Goal: Transaction & Acquisition: Purchase product/service

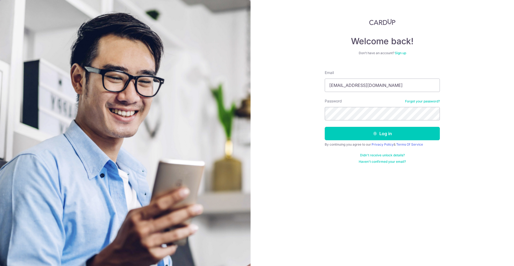
click at [325, 127] on button "Log in" at bounding box center [382, 133] width 115 height 13
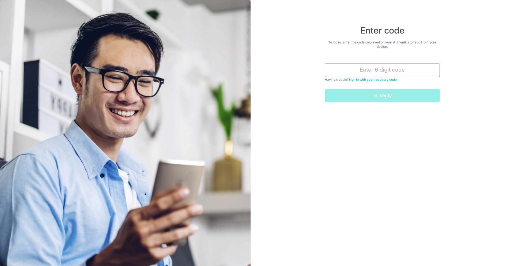
click at [376, 73] on input "text" at bounding box center [382, 69] width 115 height 13
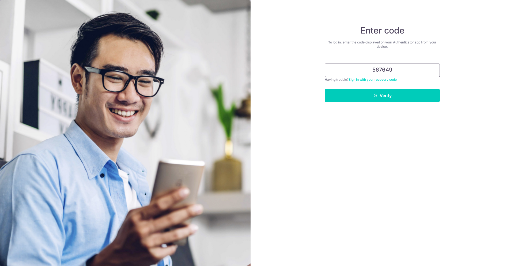
type input "567649"
click at [325, 89] on button "Verify" at bounding box center [382, 95] width 115 height 13
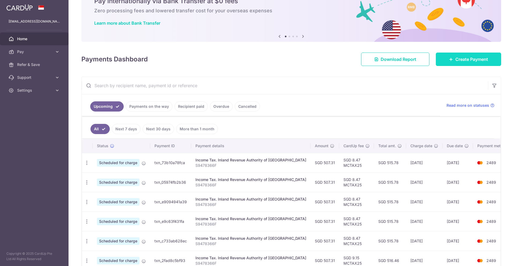
click at [455, 58] on span "Create Payment" at bounding box center [471, 59] width 33 height 6
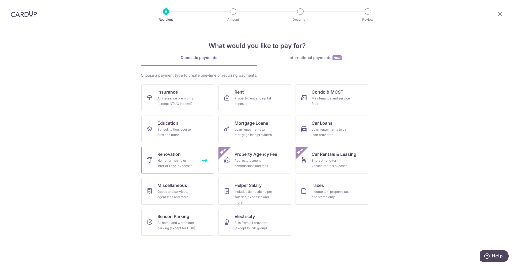
click at [198, 164] on link "Renovation Home furnishing or interior reno-expenses" at bounding box center [177, 159] width 73 height 27
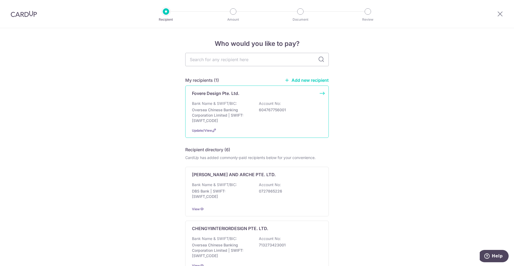
click at [248, 116] on p "Oversea Chinese Banking Corporation Limited | SWIFT: OCBCSGSGXXX" at bounding box center [222, 115] width 60 height 16
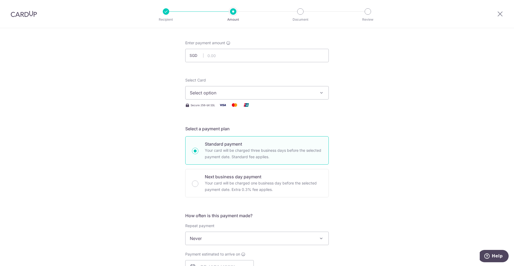
scroll to position [27, 0]
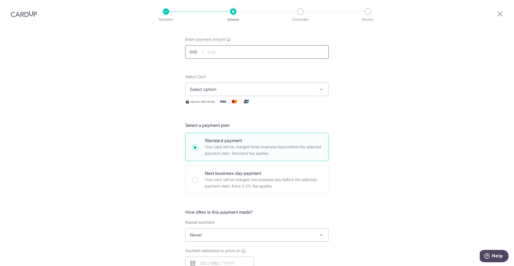
click at [235, 51] on input "text" at bounding box center [257, 51] width 144 height 13
type input "4,188.80"
click at [174, 68] on div "Tell us more about your payment Enter payment amount SGD 4,188.80 4188.80 Selec…" at bounding box center [257, 261] width 514 height 520
click at [196, 90] on span "Select option" at bounding box center [252, 89] width 125 height 6
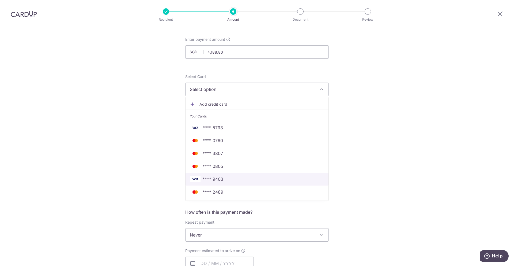
click at [219, 176] on span "**** 9403" at bounding box center [213, 179] width 21 height 6
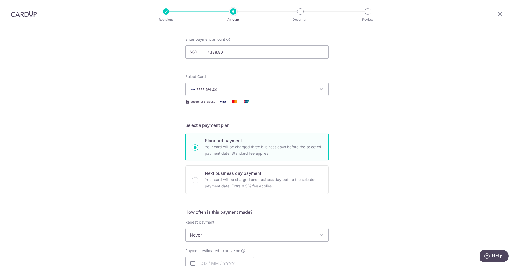
click at [437, 102] on div "Tell us more about your payment Enter payment amount SGD 4,188.80 4188.80 Selec…" at bounding box center [257, 261] width 514 height 520
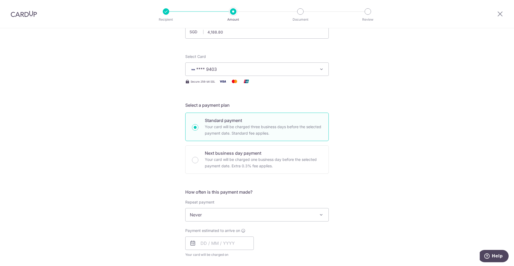
scroll to position [54, 0]
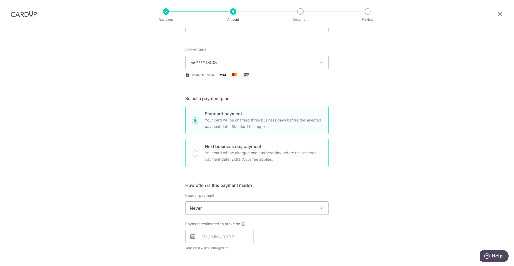
click at [299, 158] on p "Your card will be charged one business day before the selected payment date. Ex…" at bounding box center [263, 155] width 117 height 13
click at [198, 156] on input "Next business day payment Your card will be charged one business day before the…" at bounding box center [195, 153] width 6 height 6
radio input "false"
radio input "true"
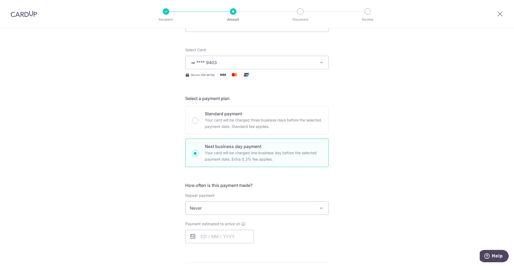
scroll to position [80, 0]
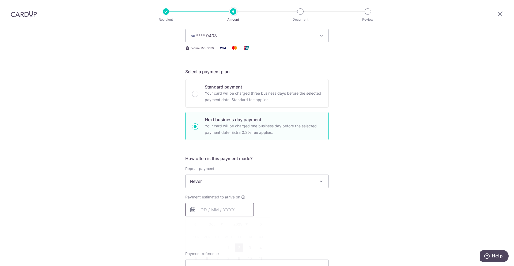
click at [224, 207] on input "text" at bounding box center [219, 209] width 69 height 13
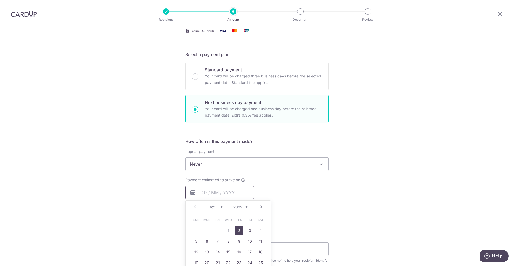
scroll to position [107, 0]
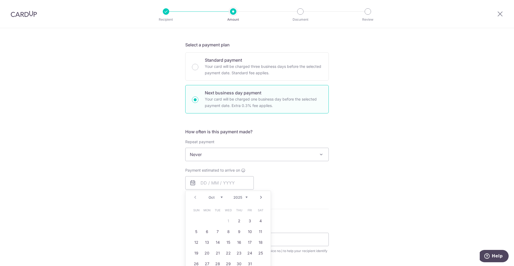
click at [227, 221] on table "Sun Mon Tue Wed Thu Fri Sat 1 2 3 4 5 6 7 8 9 10 11 12 13 14 15 16 17 18 19 20 …" at bounding box center [228, 237] width 75 height 64
click at [238, 220] on link "2" at bounding box center [239, 220] width 9 height 9
type input "[DATE]"
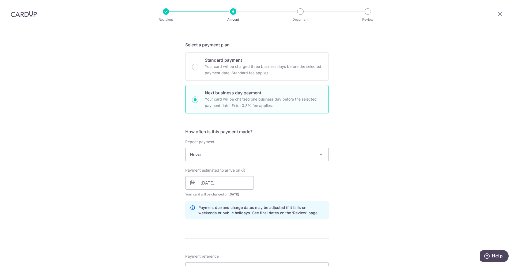
click at [338, 186] on div "Tell us more about your payment Enter payment amount SGD 4,188.80 4188.80 Selec…" at bounding box center [257, 205] width 514 height 568
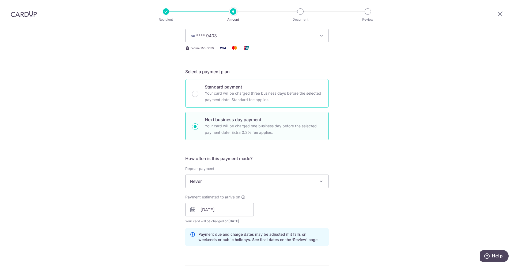
click at [227, 101] on p "Your card will be charged three business days before the selected payment date.…" at bounding box center [263, 96] width 117 height 13
click at [198, 97] on input "Standard payment Your card will be charged three business days before the selec…" at bounding box center [195, 94] width 6 height 6
radio input "true"
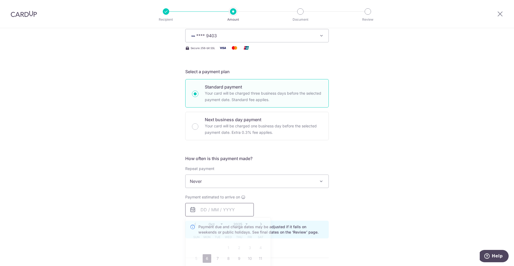
click at [218, 211] on input "text" at bounding box center [219, 209] width 69 height 13
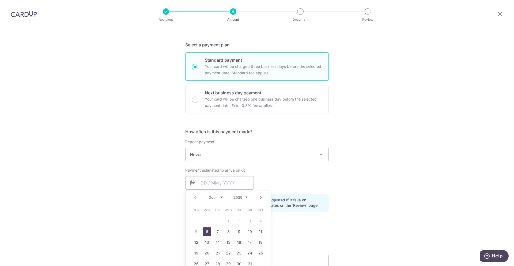
click at [204, 229] on link "6" at bounding box center [207, 231] width 9 height 9
type input "[DATE]"
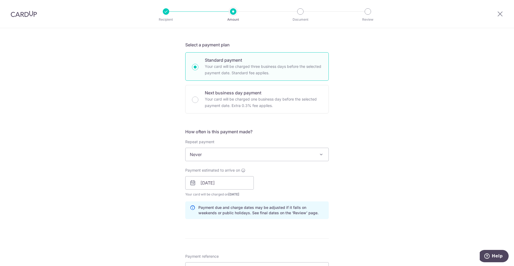
click at [310, 189] on div "Payment estimated to arrive on 06/10/2025 Prev Next Oct Nov Dec 2025 2026 2027 …" at bounding box center [257, 181] width 150 height 29
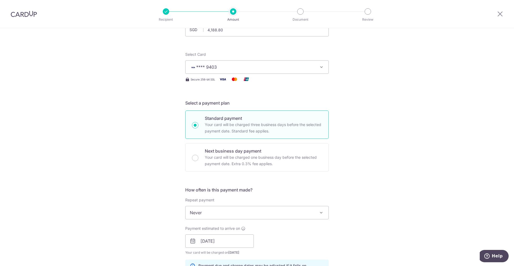
scroll to position [80, 0]
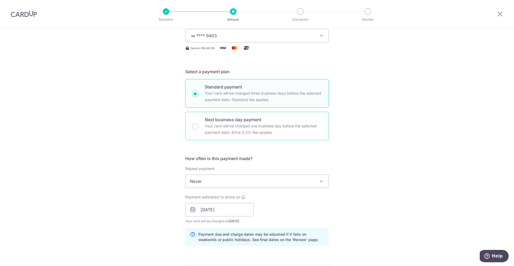
click at [248, 123] on p "Your card will be charged one business day before the selected payment date. Ex…" at bounding box center [263, 129] width 117 height 13
click at [198, 123] on input "Next business day payment Your card will be charged one business day before the…" at bounding box center [195, 126] width 6 height 6
radio input "false"
radio input "true"
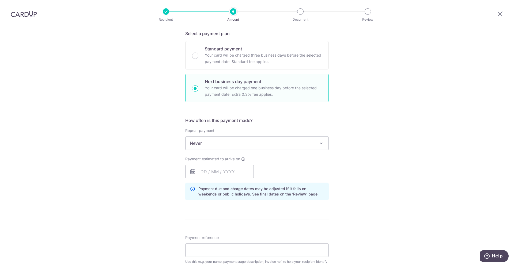
scroll to position [134, 0]
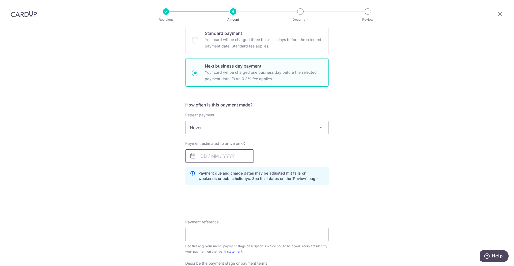
click at [228, 156] on input "text" at bounding box center [219, 155] width 69 height 13
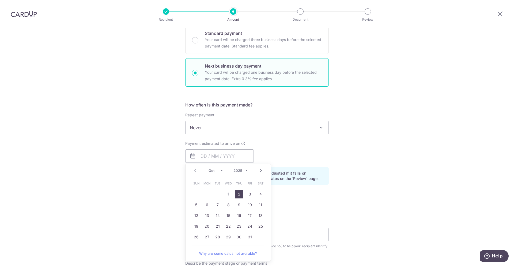
click at [237, 195] on link "2" at bounding box center [239, 194] width 9 height 9
type input "[DATE]"
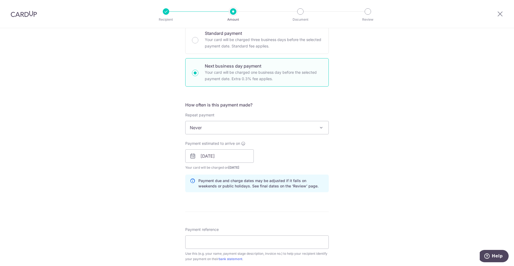
click at [379, 155] on div "Tell us more about your payment Enter payment amount SGD 4,188.80 4188.80 Selec…" at bounding box center [257, 178] width 514 height 568
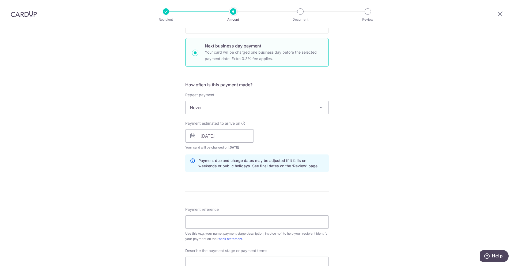
scroll to position [161, 0]
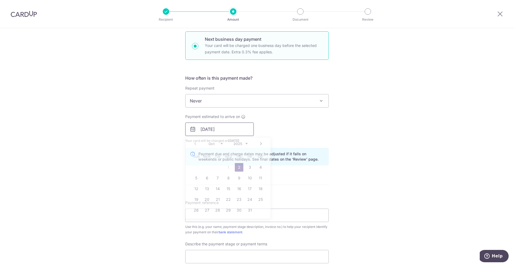
click at [241, 128] on input "[DATE]" at bounding box center [219, 128] width 69 height 13
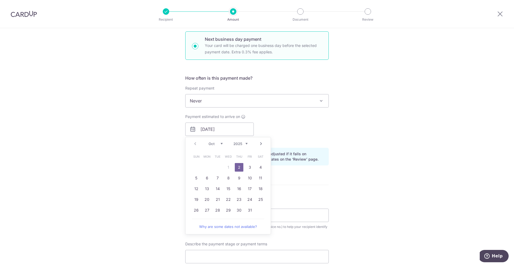
click at [294, 124] on div "Payment estimated to arrive on 02/10/2025 Prev Next Oct Nov Dec 2025 2026 2027 …" at bounding box center [257, 128] width 150 height 29
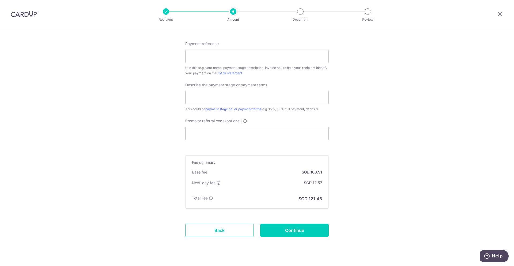
scroll to position [331, 0]
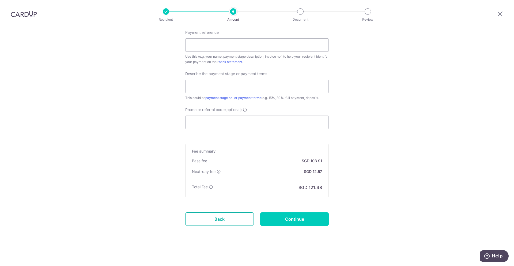
click at [231, 219] on link "Back" at bounding box center [219, 218] width 69 height 13
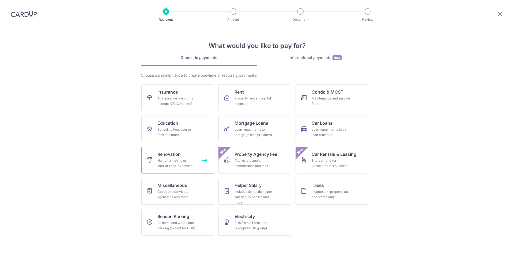
click at [189, 159] on div "Home furnishing or interior reno-expenses" at bounding box center [176, 163] width 39 height 11
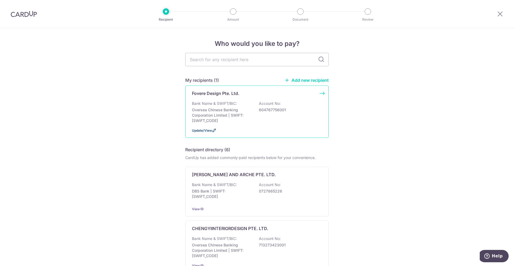
click at [206, 131] on span "Update/View" at bounding box center [202, 130] width 20 height 4
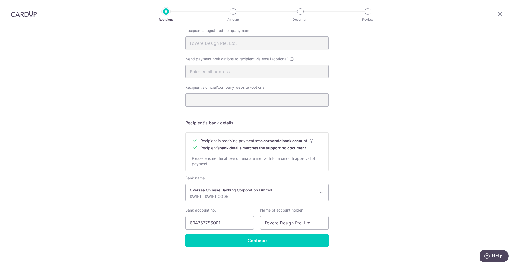
scroll to position [158, 0]
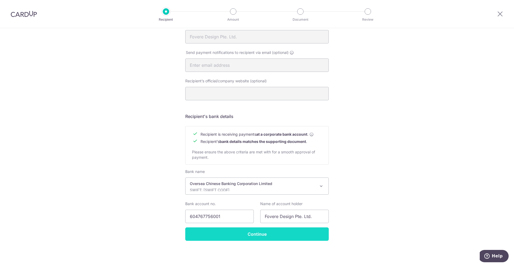
click at [257, 232] on input "Continue" at bounding box center [257, 233] width 144 height 13
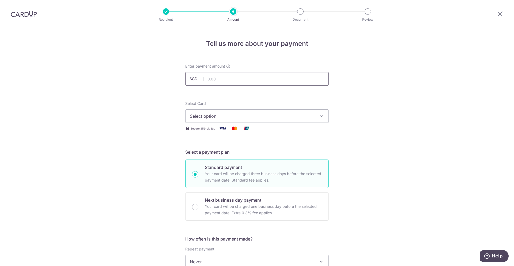
click at [279, 78] on input "text" at bounding box center [257, 78] width 144 height 13
type input "4,188.80"
click at [258, 114] on span "Select option" at bounding box center [252, 116] width 125 height 6
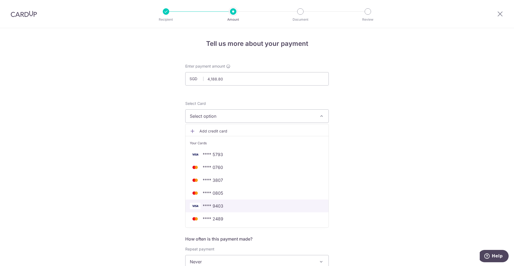
click at [236, 206] on span "**** 9403" at bounding box center [257, 205] width 134 height 6
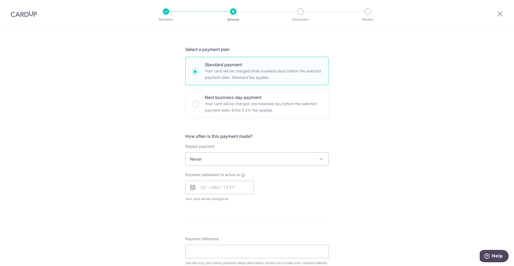
scroll to position [134, 0]
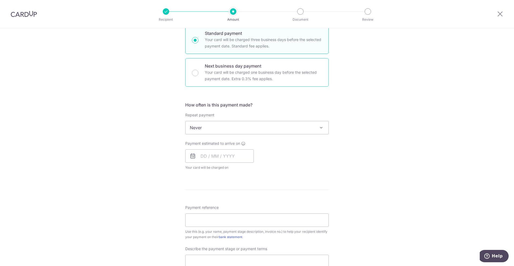
click at [261, 66] on p "Next business day payment" at bounding box center [263, 66] width 117 height 6
click at [198, 70] on input "Next business day payment Your card will be charged one business day before the…" at bounding box center [195, 73] width 6 height 6
radio input "false"
radio input "true"
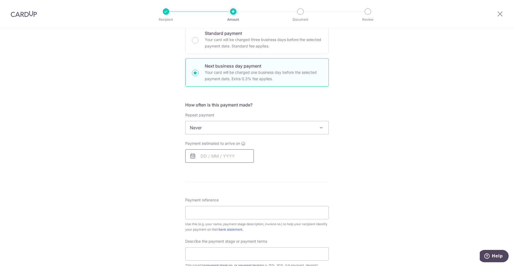
click at [218, 161] on input "text" at bounding box center [219, 155] width 69 height 13
click at [238, 194] on link "2" at bounding box center [239, 194] width 9 height 9
type input "[DATE]"
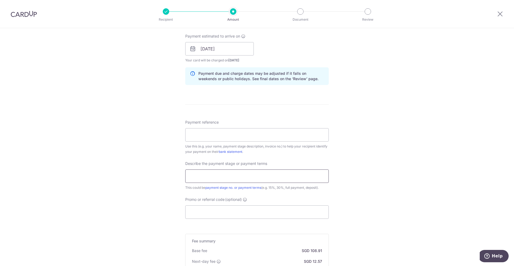
scroll to position [321, 0]
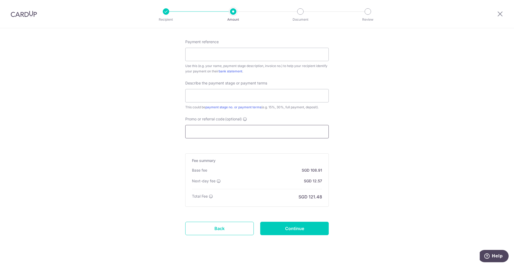
click at [215, 133] on input "Promo or referral code (optional)" at bounding box center [257, 131] width 144 height 13
paste input "RENO25ONE"
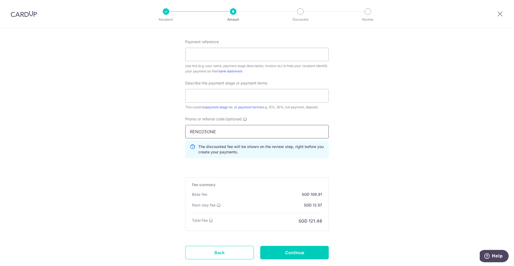
scroll to position [295, 0]
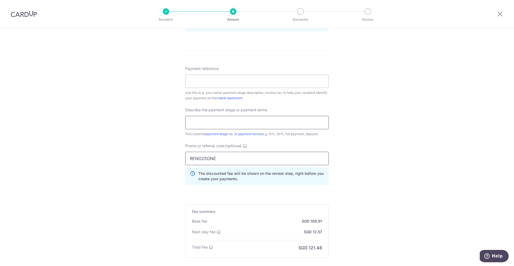
type input "RENO25ONE"
click at [259, 124] on input "text" at bounding box center [257, 122] width 144 height 13
click at [383, 163] on div "Tell us more about your payment Enter payment amount SGD 4,188.80 4188.80 Selec…" at bounding box center [257, 30] width 514 height 592
click at [209, 123] on input "10% Downpayment" at bounding box center [257, 122] width 144 height 13
type input "10% Down Payment"
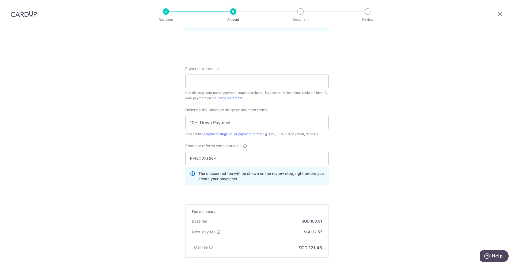
click at [424, 136] on div "Tell us more about your payment Enter payment amount SGD 4,188.80 4188.80 Selec…" at bounding box center [257, 30] width 514 height 592
click at [272, 82] on input "Payment reference" at bounding box center [257, 80] width 144 height 13
click at [401, 120] on div "Tell us more about your payment Enter payment amount SGD 4,188.80 4188.80 Selec…" at bounding box center [257, 30] width 514 height 592
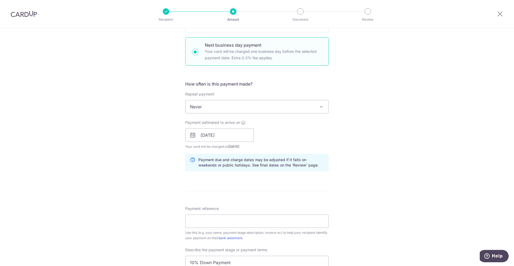
scroll to position [321, 0]
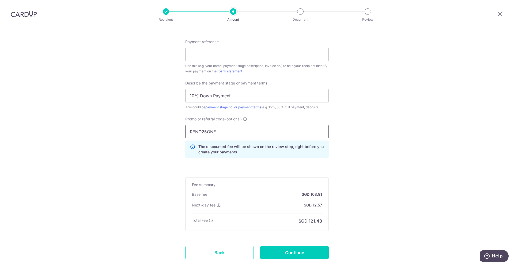
drag, startPoint x: 213, startPoint y: 130, endPoint x: 141, endPoint y: 134, distance: 72.1
click at [141, 134] on div "Tell us more about your payment Enter payment amount SGD 4,188.80 4188.80 Selec…" at bounding box center [257, 3] width 514 height 592
paste input "MILELION"
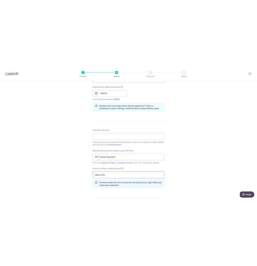
scroll to position [214, 0]
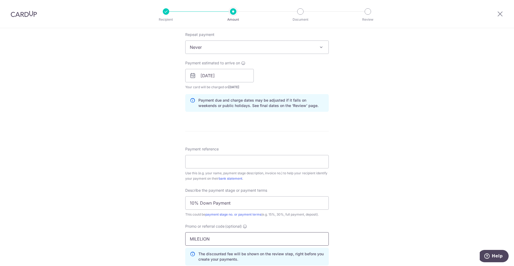
type input "MILELION"
click at [201, 161] on input "Payment reference" at bounding box center [257, 161] width 144 height 13
paste input "FOV-0525007-C01"
type input "FOV-0525007-C01 10% Down Payment"
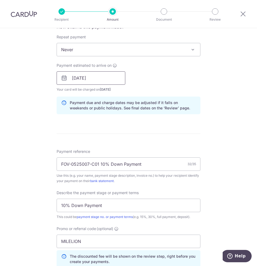
click at [106, 77] on input "[DATE]" at bounding box center [91, 77] width 69 height 13
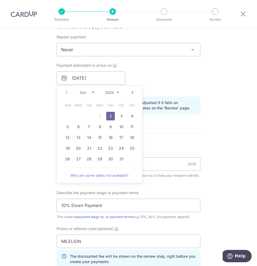
click at [234, 119] on div "Tell us more about your payment Enter payment amount SGD 4,188.80 4188.80 Selec…" at bounding box center [128, 111] width 257 height 595
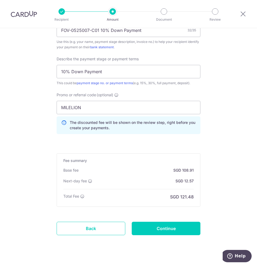
scroll to position [357, 0]
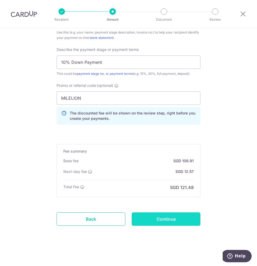
click at [177, 218] on input "Continue" at bounding box center [165, 218] width 69 height 13
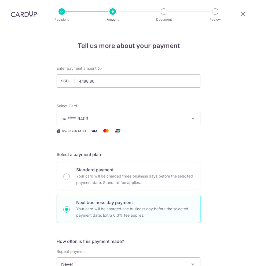
scroll to position [359, 0]
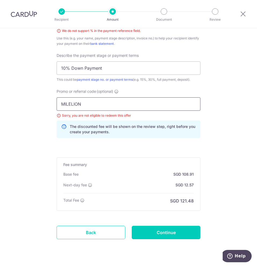
drag, startPoint x: 108, startPoint y: 102, endPoint x: 51, endPoint y: 100, distance: 57.4
paste input "RENO25ONE"
type input "RENO25ONE"
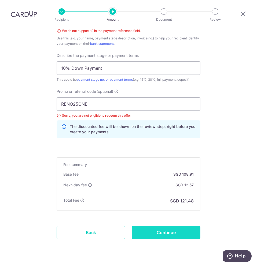
click at [181, 237] on input "Continue" at bounding box center [165, 231] width 69 height 13
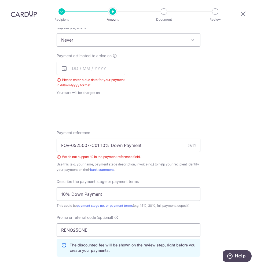
scroll to position [219, 0]
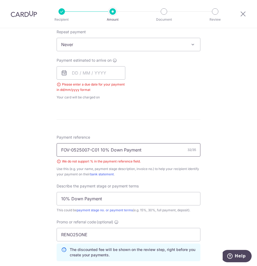
click at [106, 149] on input "FOV-0525007-C01 10% Down Payment" at bounding box center [129, 149] width 144 height 13
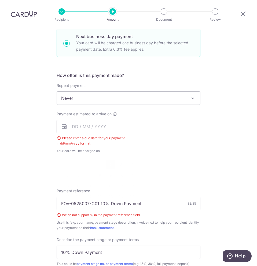
click at [107, 131] on input "text" at bounding box center [91, 126] width 69 height 13
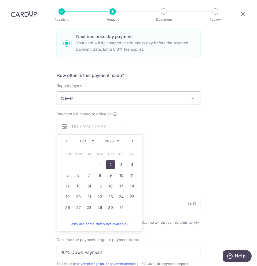
click at [110, 164] on link "2" at bounding box center [110, 164] width 9 height 9
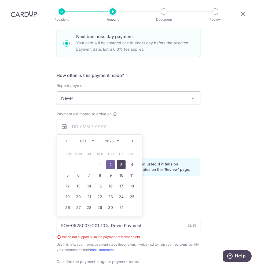
type input "02/10/2025"
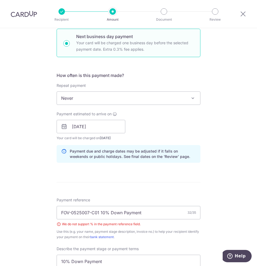
click at [169, 145] on div "Payment due and charge dates may be adjusted if it falls on weekends or public …" at bounding box center [129, 154] width 144 height 18
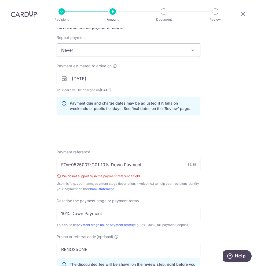
scroll to position [246, 0]
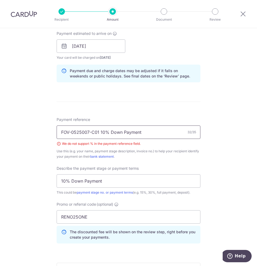
click at [106, 133] on input "FOV-0525007-C01 10% Down Payment" at bounding box center [129, 131] width 144 height 13
type input "FOV-0525007-C01 Down Payment"
click at [198, 152] on div "Use this (e.g. your name, payment stage description, invoice no.) to help your …" at bounding box center [129, 153] width 144 height 11
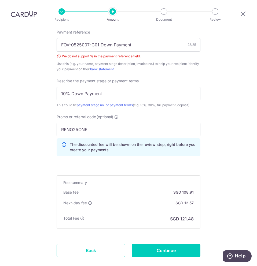
scroll to position [365, 0]
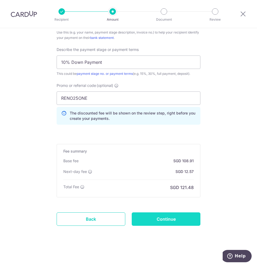
click at [185, 216] on input "Continue" at bounding box center [165, 218] width 69 height 13
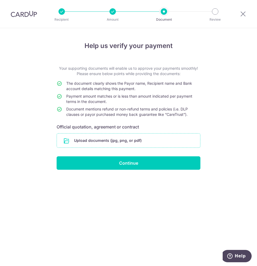
click at [144, 140] on input "file" at bounding box center [128, 140] width 143 height 14
click at [149, 135] on input "file" at bounding box center [128, 140] width 143 height 14
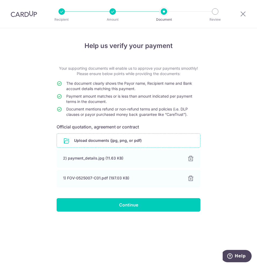
click at [235, 154] on div "Help us verify your payment Your supporting documents will enable us to approve…" at bounding box center [128, 147] width 257 height 238
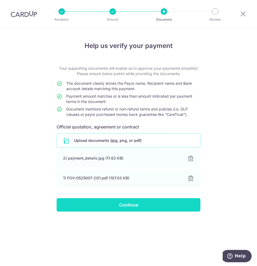
click at [175, 209] on input "Continue" at bounding box center [129, 204] width 144 height 13
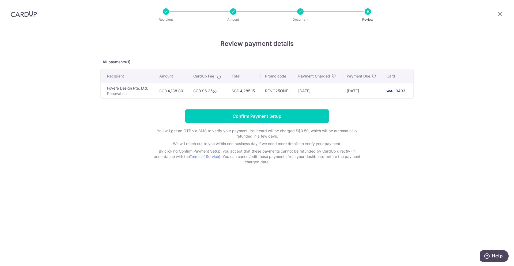
click at [397, 118] on form "Confirm Payment Setup You will get an OTP via SMS to verify your payment. Your …" at bounding box center [256, 136] width 313 height 55
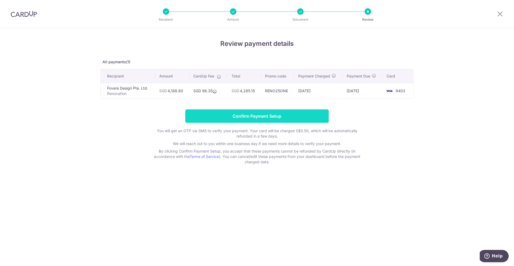
click at [255, 117] on input "Confirm Payment Setup" at bounding box center [257, 115] width 144 height 13
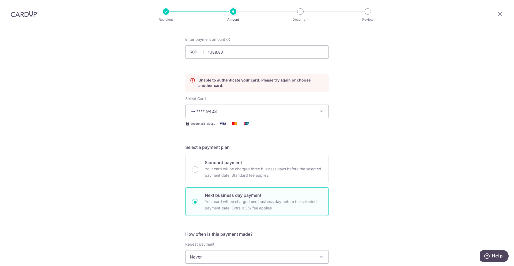
scroll to position [187, 0]
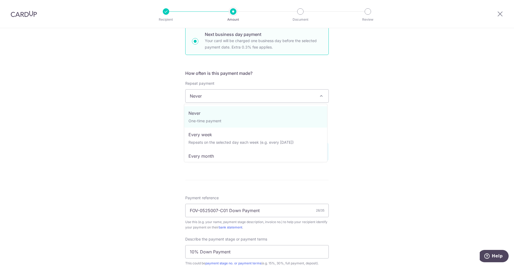
click at [259, 94] on span "Never" at bounding box center [257, 95] width 143 height 13
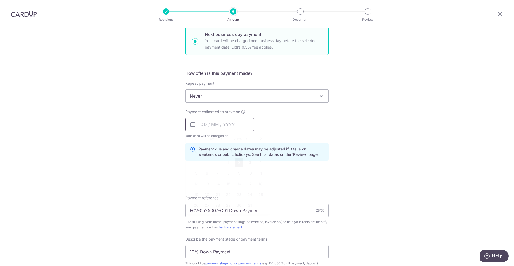
click at [223, 126] on input "text" at bounding box center [219, 124] width 69 height 13
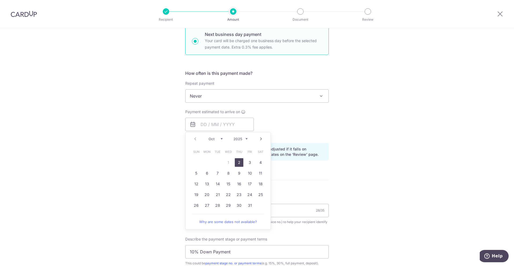
click at [237, 163] on link "2" at bounding box center [239, 162] width 9 height 9
type input "[DATE]"
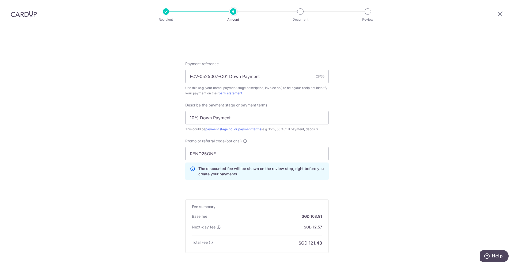
scroll to position [377, 0]
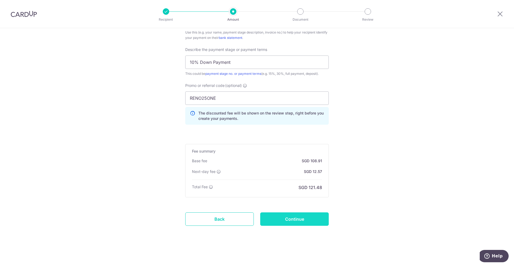
click at [302, 220] on input "Continue" at bounding box center [294, 218] width 69 height 13
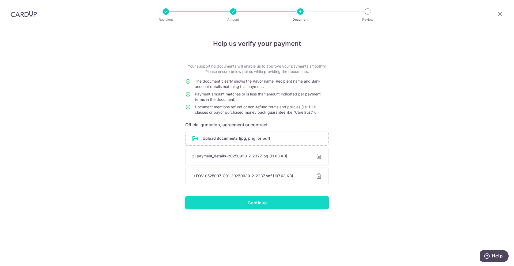
click at [261, 205] on input "Continue" at bounding box center [257, 202] width 144 height 13
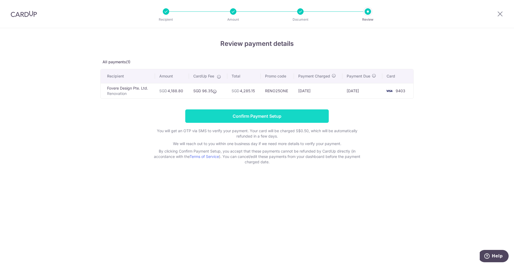
click at [284, 113] on input "Confirm Payment Setup" at bounding box center [257, 115] width 144 height 13
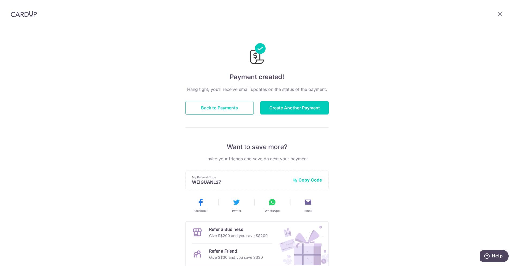
click at [232, 106] on button "Back to Payments" at bounding box center [219, 107] width 69 height 13
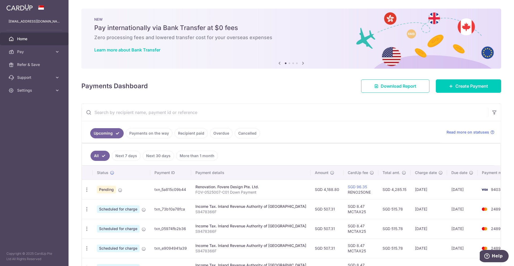
click at [232, 190] on p "FOV-0525007-C01 Down Payment" at bounding box center [250, 191] width 111 height 5
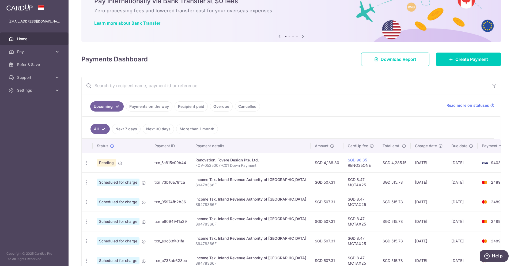
scroll to position [54, 0]
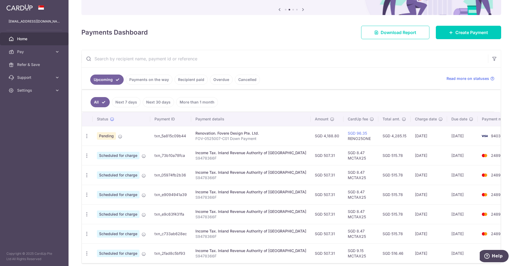
click at [176, 136] on td "txn_5a815c09b44" at bounding box center [170, 136] width 41 height 20
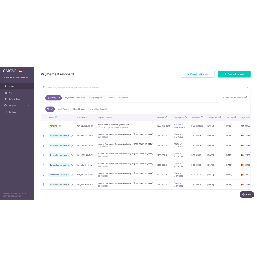
scroll to position [77, 0]
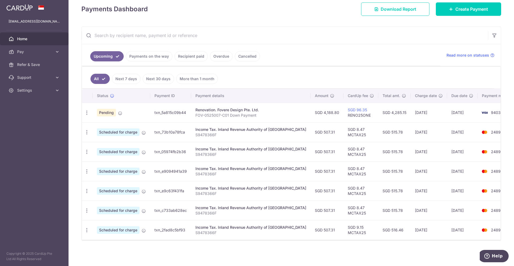
drag, startPoint x: 385, startPoint y: 132, endPoint x: 374, endPoint y: 134, distance: 11.1
click at [378, 134] on td "SGD 515.78" at bounding box center [394, 132] width 32 height 20
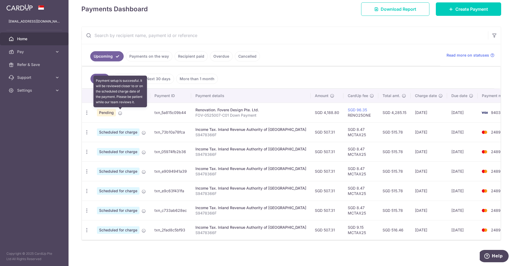
click at [119, 113] on icon at bounding box center [120, 113] width 4 height 4
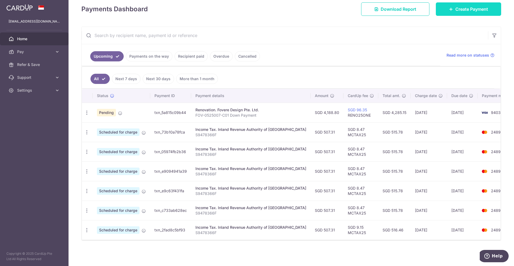
click at [458, 8] on span "Create Payment" at bounding box center [471, 9] width 33 height 6
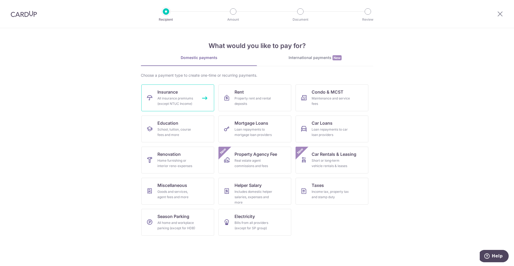
click at [185, 93] on link "Insurance All insurance premiums (except NTUC Income)" at bounding box center [177, 97] width 73 height 27
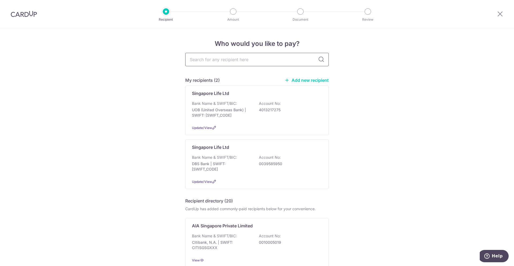
click at [233, 59] on input "text" at bounding box center [257, 59] width 144 height 13
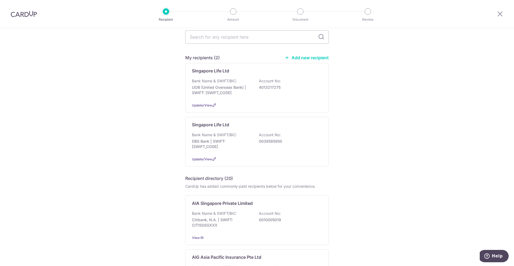
scroll to position [54, 0]
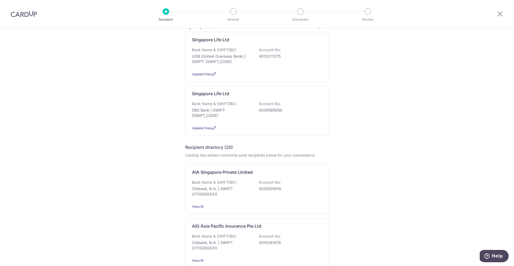
click at [268, 174] on div "AIA Singapore Private Limited" at bounding box center [254, 172] width 124 height 6
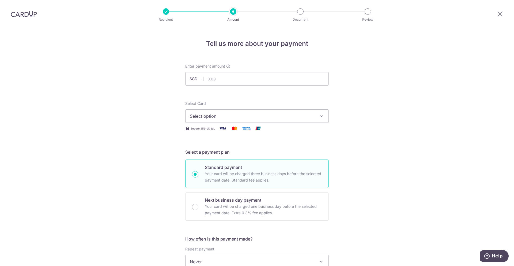
click at [143, 172] on div "Tell us more about your payment Enter payment amount SGD Select Card Select opt…" at bounding box center [257, 270] width 514 height 484
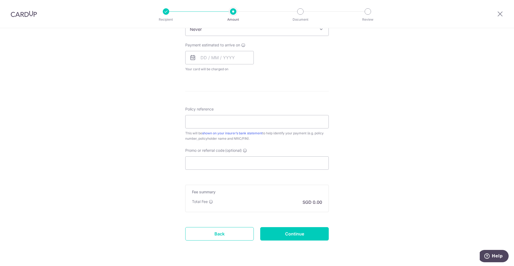
scroll to position [247, 0]
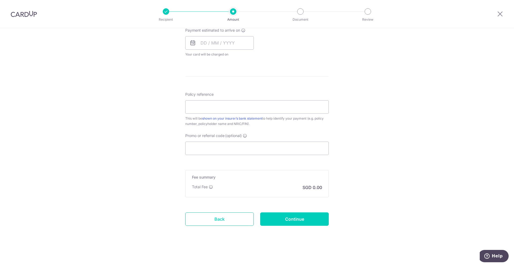
click at [221, 215] on link "Back" at bounding box center [219, 218] width 69 height 13
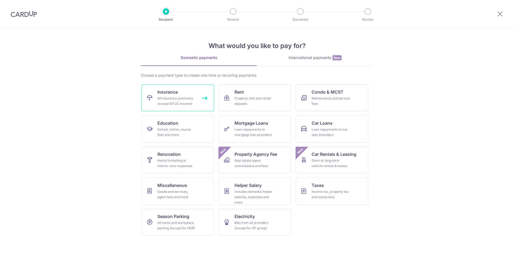
click at [186, 101] on div "All insurance premiums (except NTUC Income)" at bounding box center [176, 101] width 39 height 11
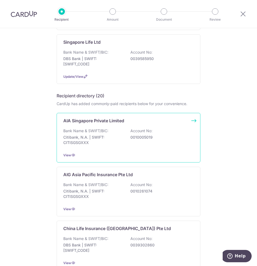
click at [175, 140] on div "Bank Name & SWIFT/BIC: Citibank, N.A. | SWIFT: CITISGSGXXX Account No: 00100050…" at bounding box center [128, 138] width 130 height 20
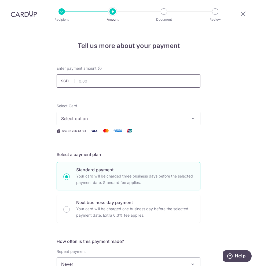
click at [124, 84] on input "text" at bounding box center [129, 80] width 144 height 13
click at [85, 86] on input "text" at bounding box center [129, 80] width 144 height 13
paste input "224.11"
type input "224.11"
click at [145, 116] on span "Select option" at bounding box center [123, 118] width 125 height 6
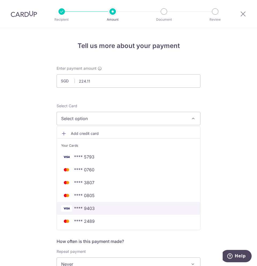
click at [124, 206] on span "**** 9403" at bounding box center [128, 208] width 134 height 6
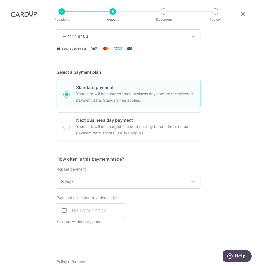
scroll to position [107, 0]
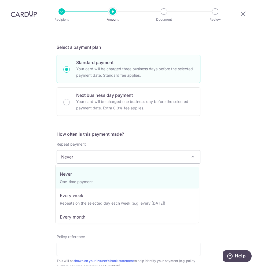
click at [113, 162] on span "Never" at bounding box center [128, 156] width 143 height 13
click at [133, 155] on span "Never" at bounding box center [128, 156] width 143 height 13
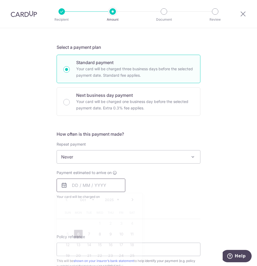
click at [105, 184] on input "text" at bounding box center [91, 184] width 69 height 13
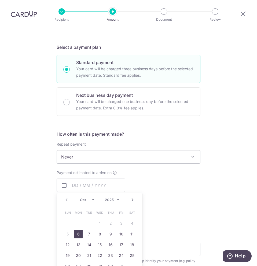
click at [79, 231] on link "6" at bounding box center [78, 233] width 9 height 9
type input "[DATE]"
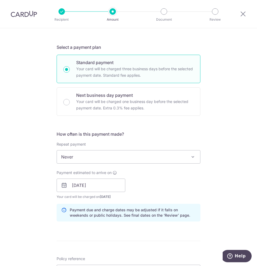
click at [189, 195] on div "Payment estimated to arrive on 06/10/2025 Prev Next Oct Nov Dec 2025 2026 2027 …" at bounding box center [128, 184] width 150 height 29
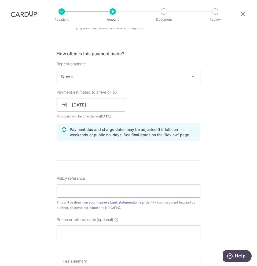
scroll to position [241, 0]
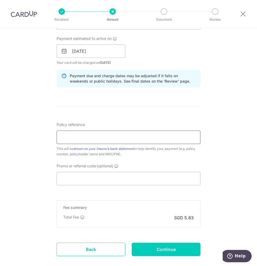
click at [110, 135] on input "Policy reference" at bounding box center [129, 136] width 144 height 13
paste input "P566991873"
type input "P566991873"
click at [232, 163] on div "Tell us more about your payment Enter payment amount SGD 224.11 224.11 Select C…" at bounding box center [128, 41] width 257 height 509
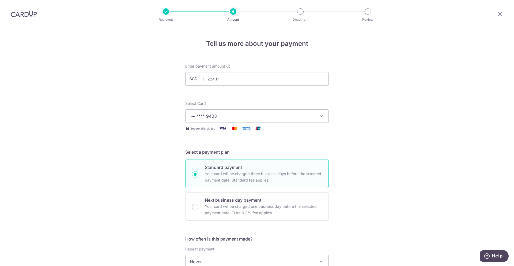
scroll to position [107, 0]
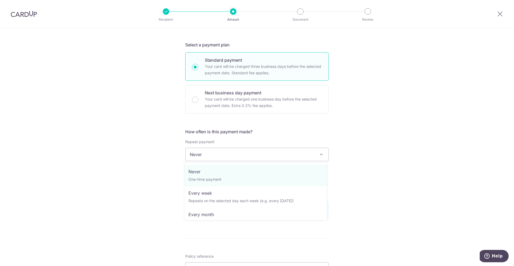
click at [235, 153] on span "Never" at bounding box center [257, 154] width 143 height 13
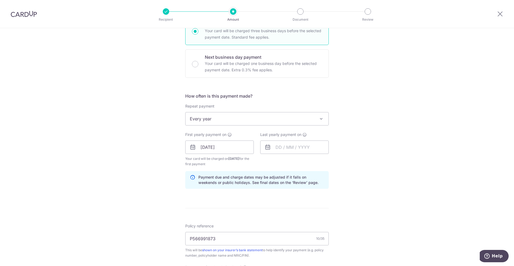
scroll to position [161, 0]
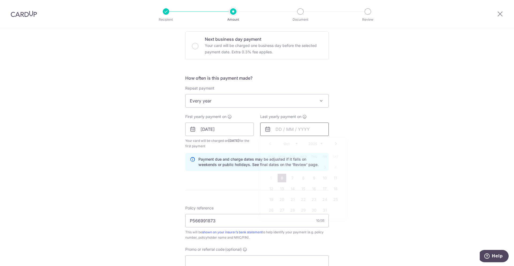
click at [256, 134] on input "text" at bounding box center [294, 128] width 69 height 13
click at [256, 142] on select "2025 2026 2027 2028 2029 2030 2031 2032 2033 2034 2035" at bounding box center [315, 143] width 14 height 4
click at [256, 111] on div "Tell us more about your payment Enter payment amount SGD 224.11 224.11 Select C…" at bounding box center [257, 123] width 514 height 512
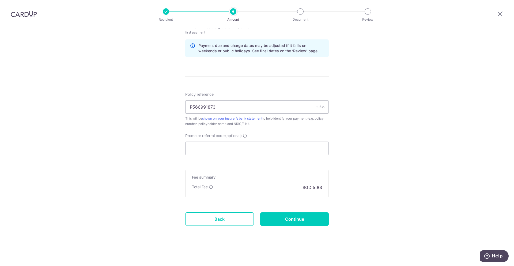
scroll to position [60, 0]
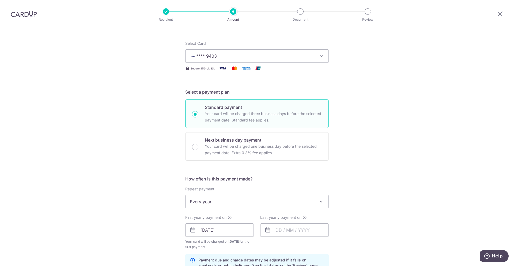
click at [250, 201] on span "Every year" at bounding box center [257, 201] width 143 height 13
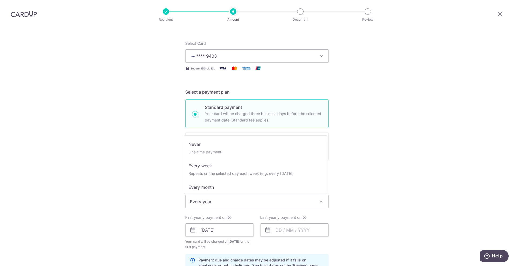
scroll to position [0, 0]
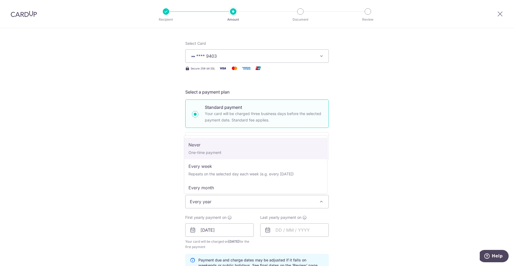
select select "1"
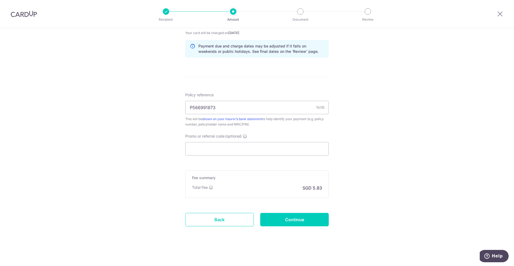
scroll to position [269, 0]
click at [214, 147] on input "Promo or referral code (optional)" at bounding box center [257, 147] width 144 height 13
paste input "OFF225"
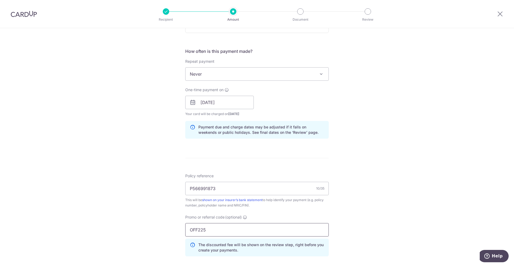
scroll to position [293, 0]
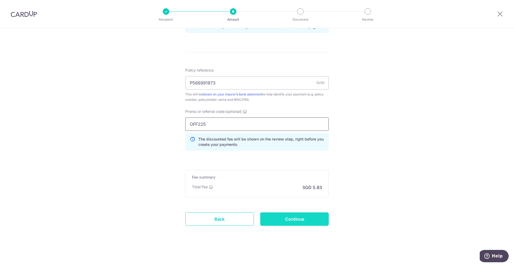
type input "OFF225"
click at [256, 221] on input "Continue" at bounding box center [294, 218] width 69 height 13
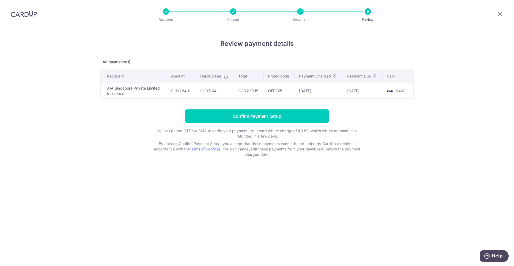
click at [313, 93] on td "[DATE]" at bounding box center [319, 90] width 48 height 15
click at [191, 92] on td "SGD 224.11" at bounding box center [181, 90] width 29 height 15
drag, startPoint x: 191, startPoint y: 90, endPoint x: 180, endPoint y: 89, distance: 10.5
click at [180, 89] on td "SGD 224.11" at bounding box center [181, 90] width 29 height 15
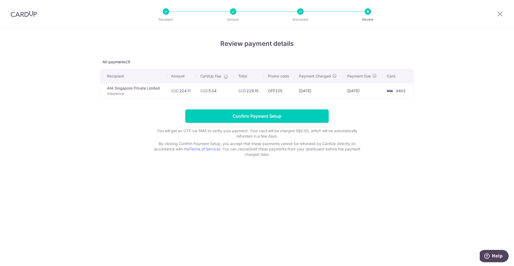
copy td "224.11"
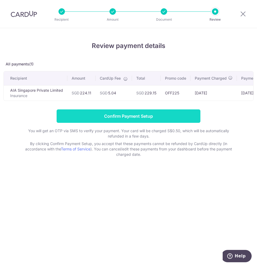
click at [156, 122] on input "Confirm Payment Setup" at bounding box center [129, 115] width 144 height 13
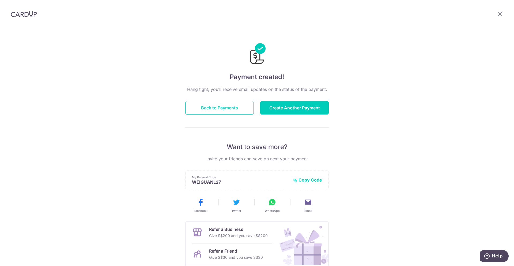
click at [233, 110] on button "Back to Payments" at bounding box center [219, 107] width 69 height 13
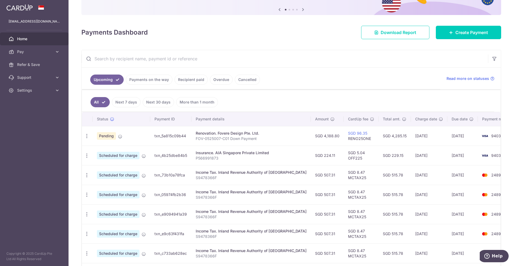
click at [143, 78] on link "Payments on the way" at bounding box center [149, 79] width 47 height 10
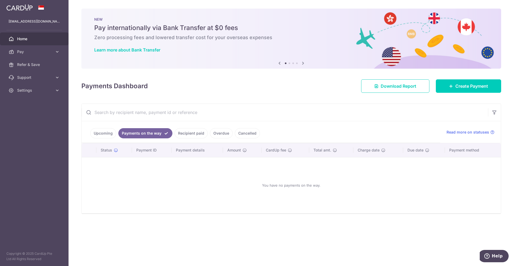
click at [105, 131] on link "Upcoming" at bounding box center [103, 133] width 26 height 10
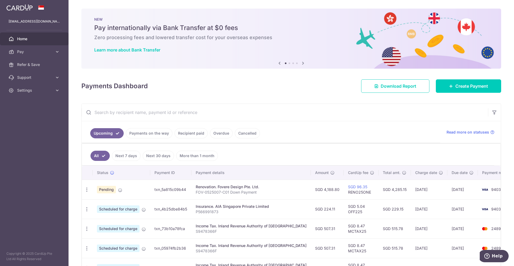
click at [131, 158] on link "Next 7 days" at bounding box center [126, 155] width 29 height 10
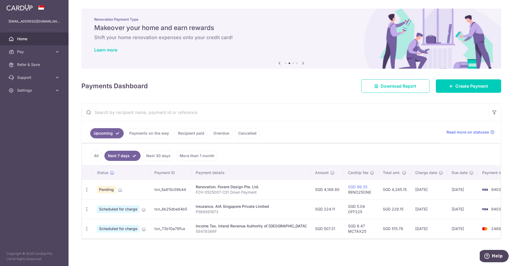
click at [98, 155] on link "All" at bounding box center [97, 155] width 12 height 10
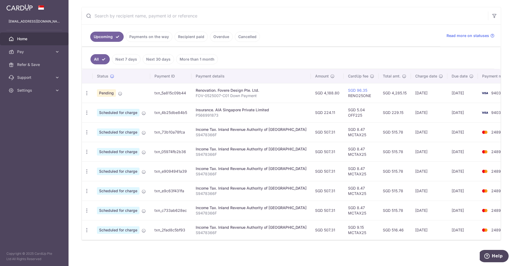
scroll to position [43, 0]
